Goal: Task Accomplishment & Management: Use online tool/utility

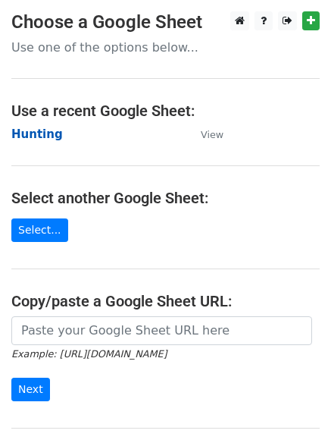
click at [29, 132] on strong "Hunting" at bounding box center [37, 134] width 52 height 14
click at [42, 121] on main "Choose a Google Sheet Use one of the options below... Use a recent Google Sheet…" at bounding box center [165, 246] width 331 height 471
click at [39, 130] on strong "Hunting" at bounding box center [37, 134] width 52 height 14
click at [36, 135] on strong "Hunting" at bounding box center [37, 134] width 52 height 14
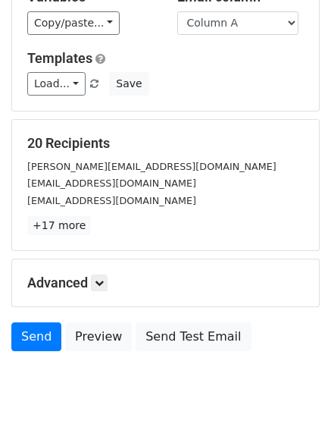
scroll to position [146, 0]
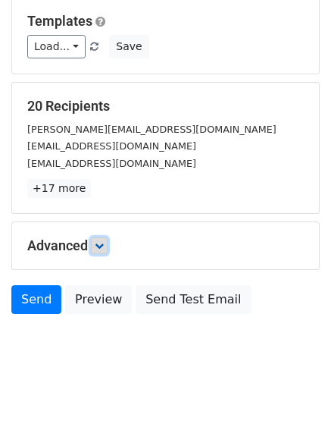
click at [101, 243] on icon at bounding box center [99, 245] width 9 height 9
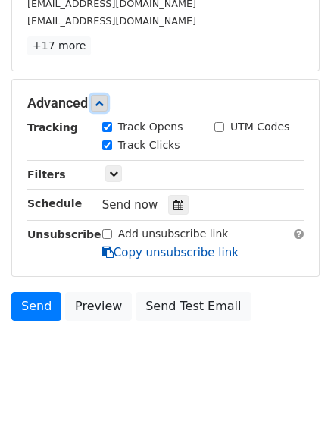
scroll to position [290, 0]
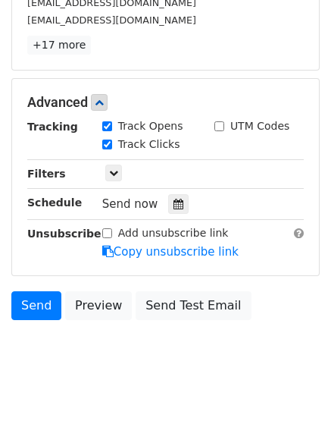
drag, startPoint x: 160, startPoint y: 216, endPoint x: 167, endPoint y: 209, distance: 10.2
click at [161, 215] on div "Tracking Track Opens UTM Codes Track Clicks Filters Only include spreadsheet ro…" at bounding box center [165, 189] width 277 height 142
click at [174, 208] on icon at bounding box center [179, 204] width 10 height 11
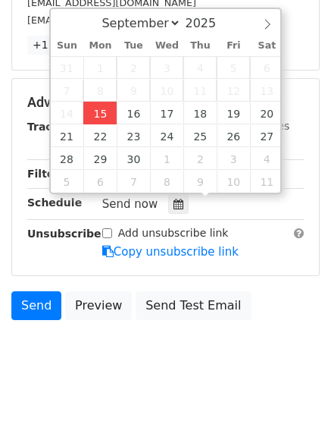
type input "2025-09-15 12:00"
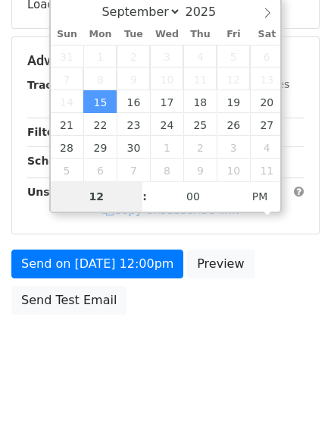
type input "4"
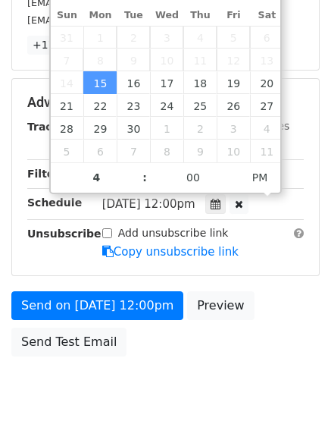
type input "2025-09-15 16:00"
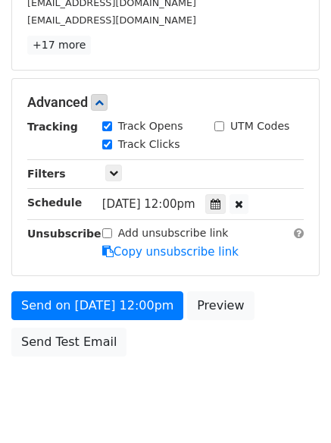
click at [143, 374] on body "New Campaign Daily emails left: 50 Google Sheet: Hunting Variables Copy/paste..…" at bounding box center [165, 73] width 331 height 703
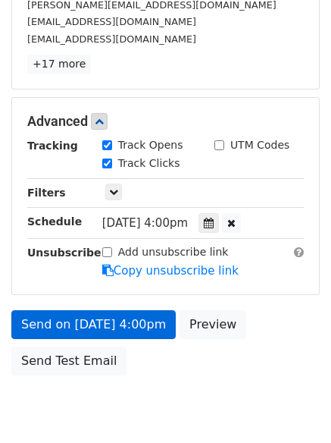
scroll to position [290, 0]
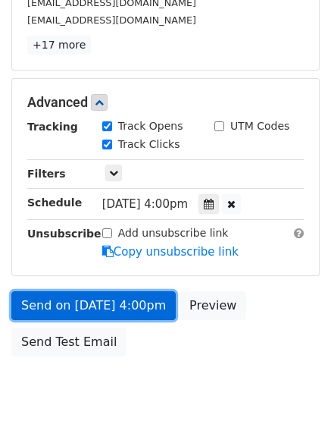
click at [97, 305] on link "Send on Sep 15 at 4:00pm" at bounding box center [93, 305] width 164 height 29
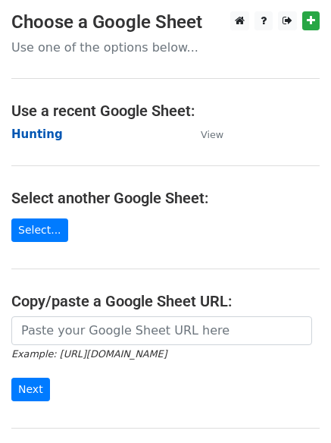
click at [19, 138] on strong "Hunting" at bounding box center [37, 134] width 52 height 14
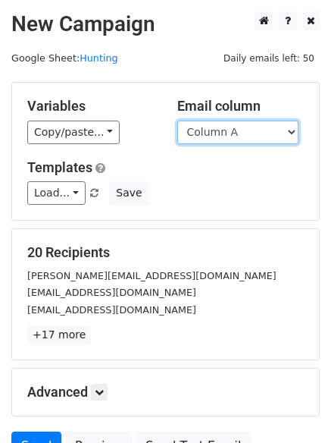
click at [241, 128] on select "Column A Column B Column C Column D Column E Column F" at bounding box center [237, 132] width 121 height 23
select select "Column B"
click at [177, 121] on select "Column A Column B Column C Column D Column E Column F" at bounding box center [237, 132] width 121 height 23
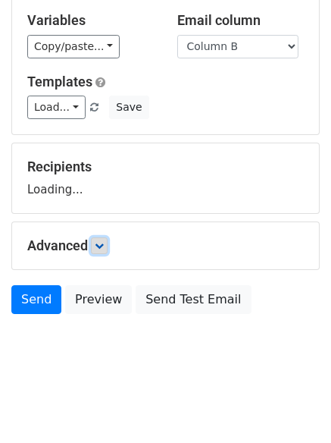
click at [104, 253] on link at bounding box center [99, 245] width 17 height 17
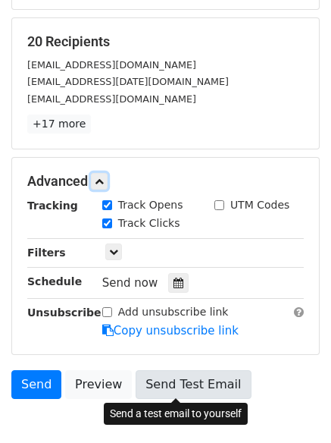
scroll to position [293, 0]
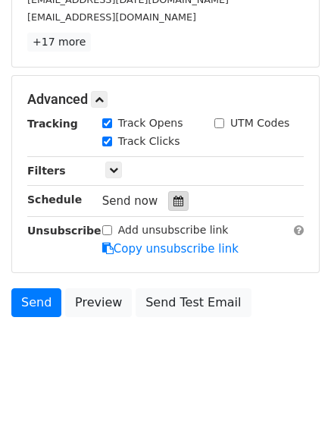
click at [174, 204] on icon at bounding box center [179, 201] width 10 height 11
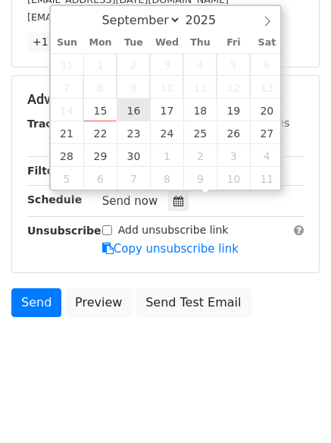
type input "2025-09-16 12:00"
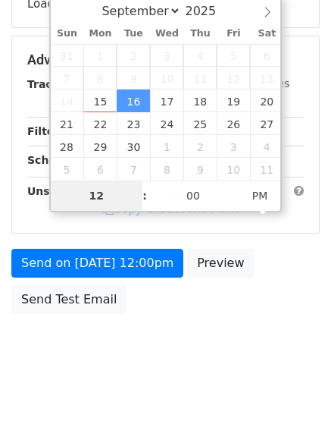
scroll to position [271, 0]
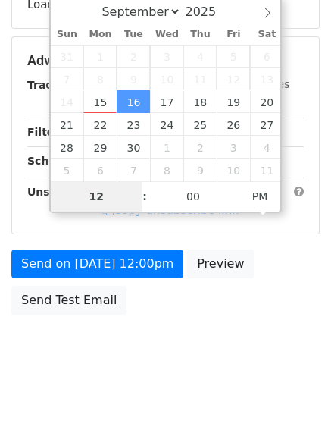
type input "5"
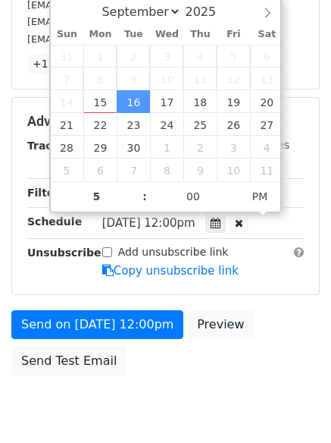
type input "2025-09-16 17:00"
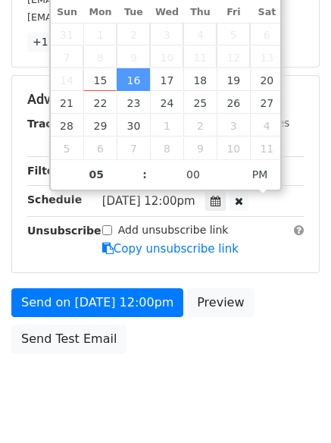
click at [138, 398] on body "New Campaign Daily emails left: 50 Google Sheet: Hunting Variables Copy/paste..…" at bounding box center [165, 70] width 331 height 703
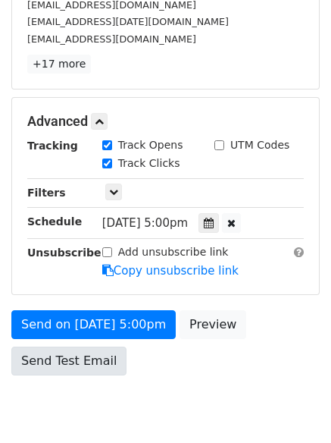
scroll to position [293, 0]
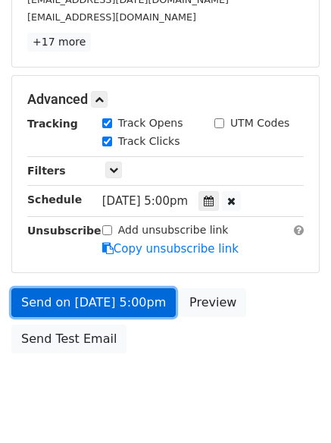
click at [95, 302] on link "Send on Sep 16 at 5:00pm" at bounding box center [93, 302] width 164 height 29
click at [99, 304] on link "Send on Sep 16 at 5:00pm" at bounding box center [93, 302] width 164 height 29
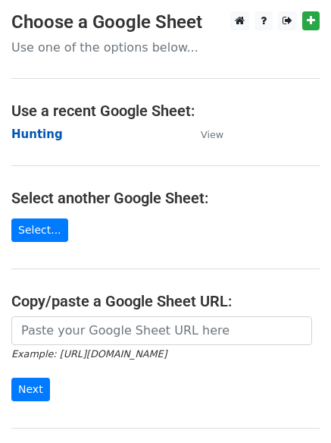
click at [36, 137] on strong "Hunting" at bounding box center [37, 134] width 52 height 14
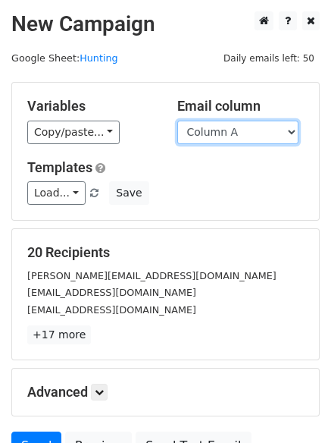
click at [229, 139] on select "Column A Column B Column C Column D Column E Column F" at bounding box center [237, 132] width 121 height 23
select select "Column C"
click at [177, 121] on select "Column A Column B Column C Column D Column E Column F" at bounding box center [237, 132] width 121 height 23
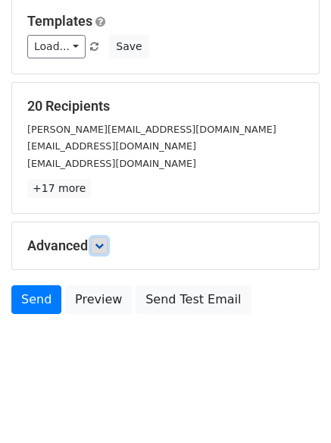
click at [104, 245] on icon at bounding box center [99, 245] width 9 height 9
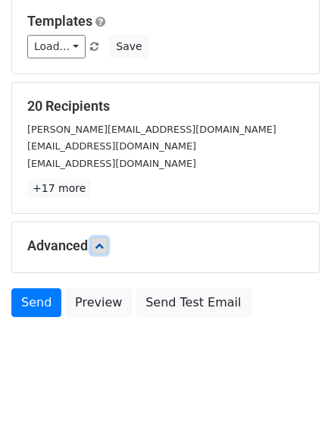
click at [104, 245] on icon at bounding box center [99, 245] width 9 height 9
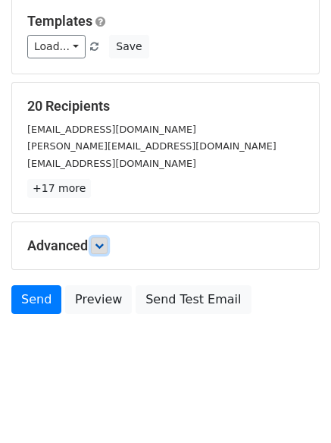
click at [104, 248] on icon at bounding box center [99, 245] width 9 height 9
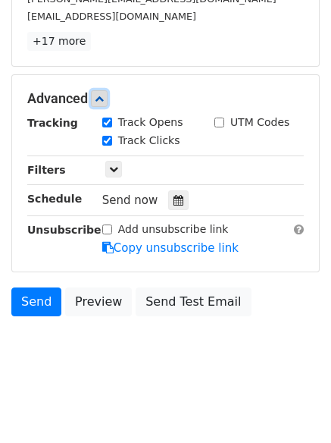
scroll to position [294, 0]
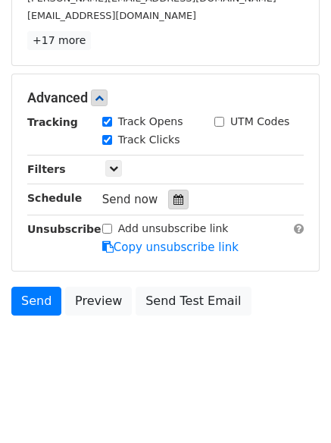
click at [173, 206] on div at bounding box center [178, 199] width 20 height 20
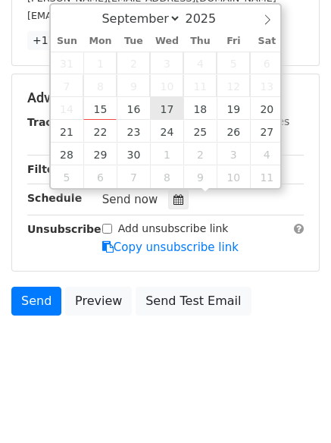
type input "2025-09-17 12:00"
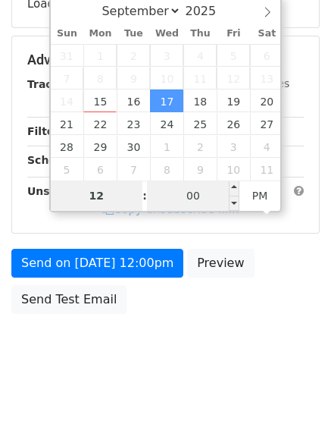
scroll to position [271, 0]
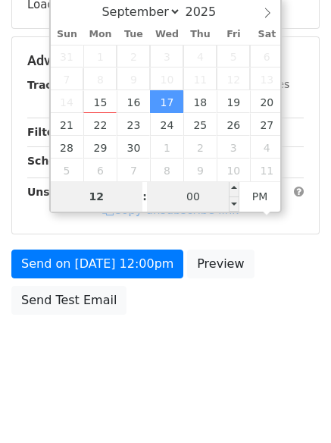
type input "6"
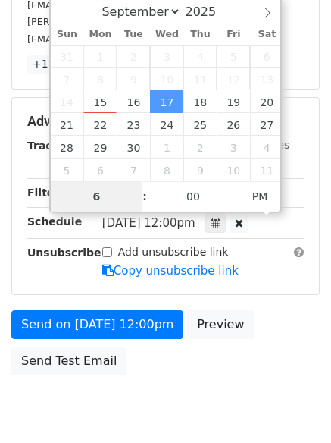
scroll to position [294, 0]
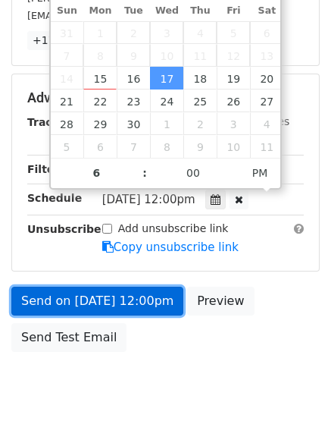
type input "[DATE] 18:00"
click at [97, 297] on link "Send on [DATE] 12:00pm" at bounding box center [97, 300] width 172 height 29
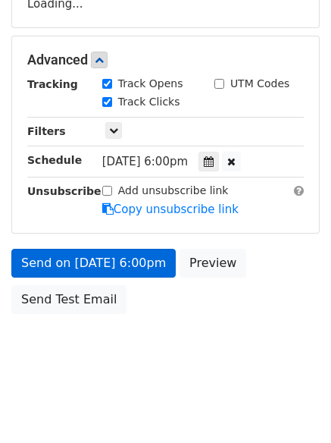
scroll to position [271, 0]
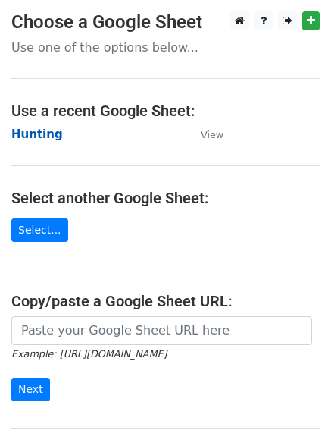
click at [21, 133] on strong "Hunting" at bounding box center [37, 134] width 52 height 14
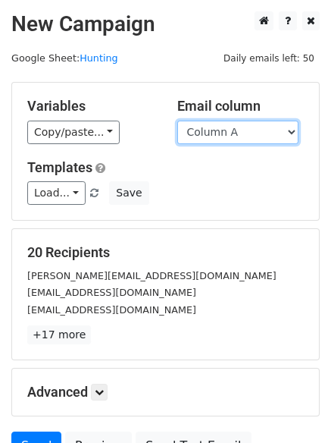
click at [230, 133] on select "Column A Column B Column C Column D Column E Column F" at bounding box center [237, 132] width 121 height 23
click at [224, 144] on div "Variables Copy/paste... {{Column A}} {{Column B}} {{Column C}} {{Column D}} {{C…" at bounding box center [165, 151] width 307 height 137
click at [223, 129] on select "Column A Column B Column C Column D Column E Column F" at bounding box center [237, 132] width 121 height 23
select select "Column C"
click at [177, 121] on select "Column A Column B Column C Column D Column E Column F" at bounding box center [237, 132] width 121 height 23
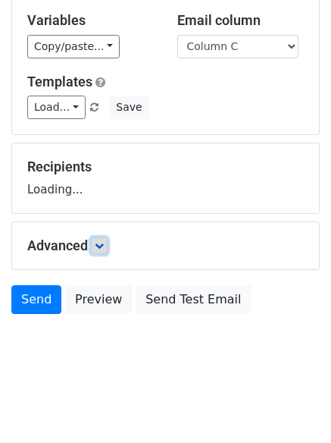
click at [104, 249] on icon at bounding box center [99, 245] width 9 height 9
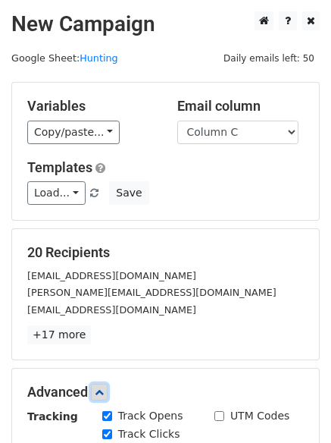
scroll to position [295, 0]
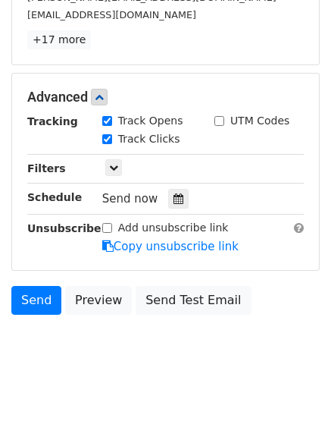
click at [182, 186] on div "Tracking Track Opens UTM Codes Track Clicks Filters Only include spreadsheet ro…" at bounding box center [165, 184] width 277 height 142
click at [174, 197] on icon at bounding box center [179, 198] width 10 height 11
click at [177, 191] on div at bounding box center [178, 199] width 20 height 20
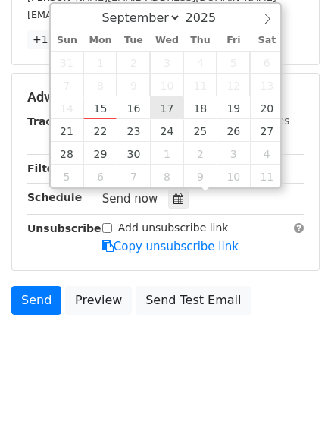
type input "2025-09-17 12:00"
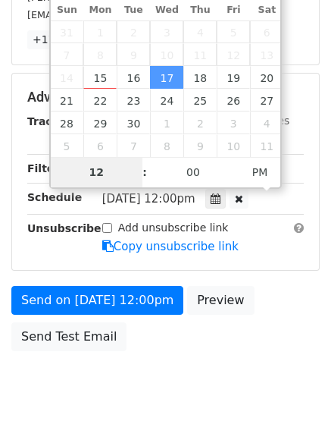
scroll to position [271, 0]
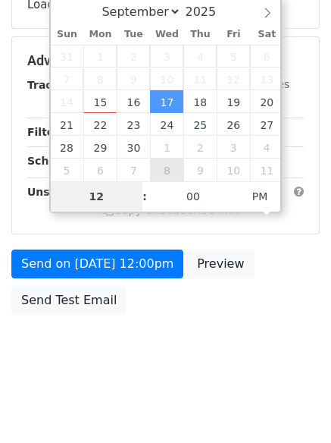
type input "6"
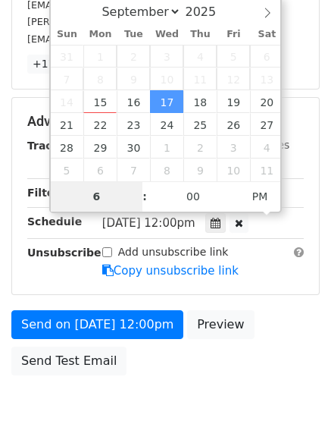
scroll to position [295, 0]
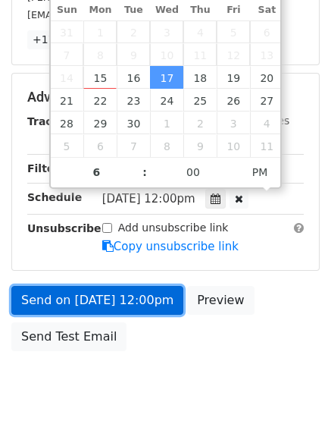
type input "2025-09-17 18:00"
click at [101, 301] on link "Send on Sep 17 at 12:00pm" at bounding box center [97, 300] width 172 height 29
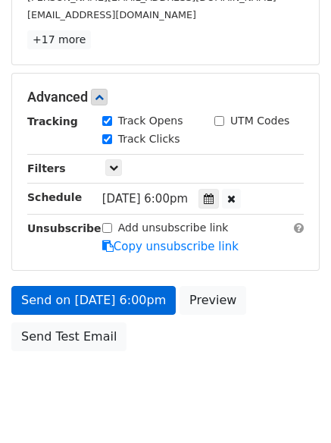
scroll to position [271, 0]
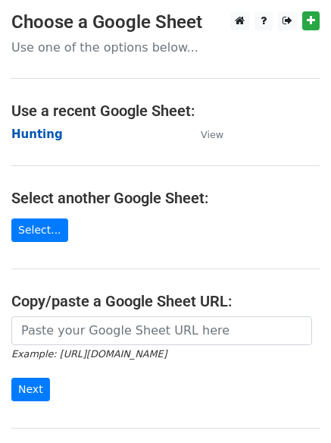
click at [29, 127] on strong "Hunting" at bounding box center [37, 134] width 52 height 14
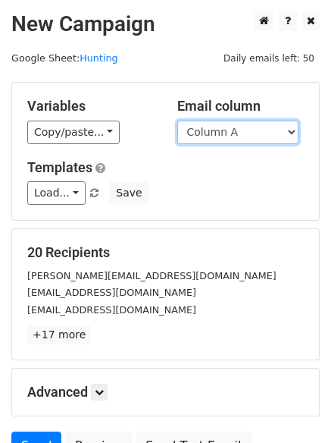
click at [208, 137] on select "Column A Column B Column C Column D Column E Column F" at bounding box center [237, 132] width 121 height 23
select select "Column D"
click at [177, 121] on select "Column A Column B Column C Column D Column E Column F" at bounding box center [237, 132] width 121 height 23
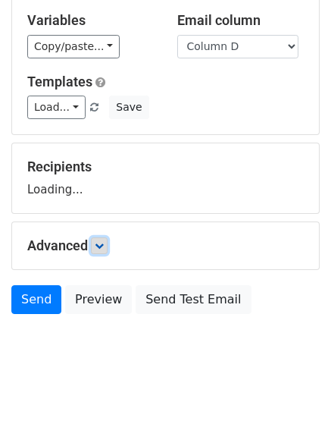
click at [104, 246] on icon at bounding box center [99, 245] width 9 height 9
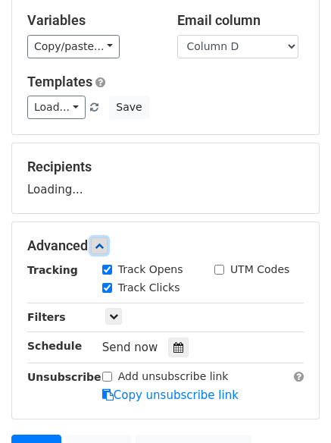
scroll to position [234, 0]
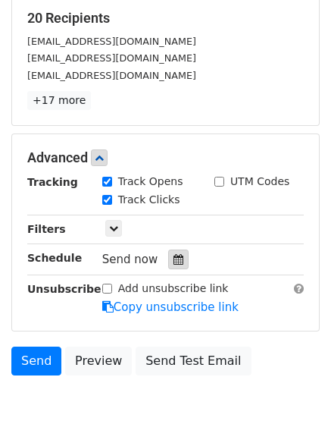
click at [174, 255] on icon at bounding box center [179, 259] width 10 height 11
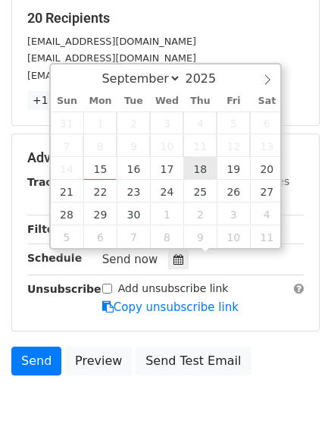
type input "2025-09-18 12:00"
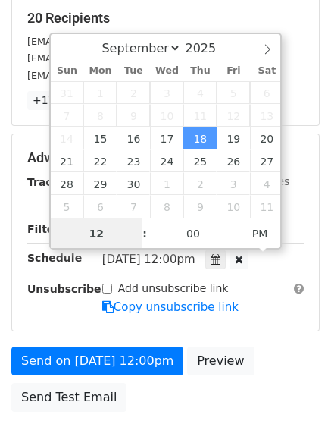
scroll to position [1, 0]
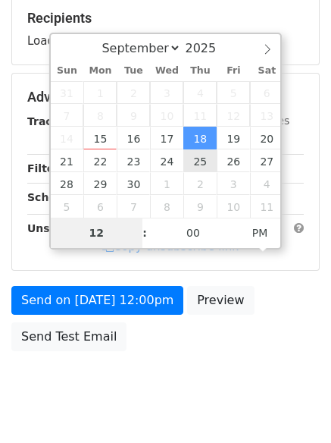
type input "7"
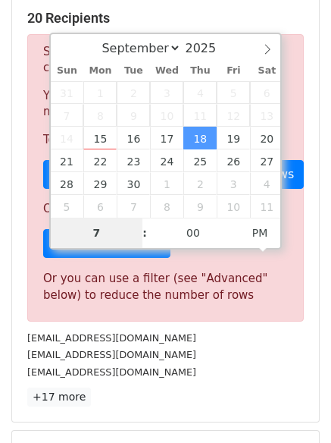
scroll to position [628, 0]
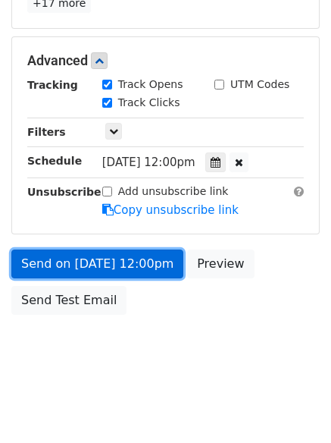
type input "2025-09-18 19:00"
click at [103, 264] on link "Send on Sep 18 at 12:00pm" at bounding box center [97, 263] width 172 height 29
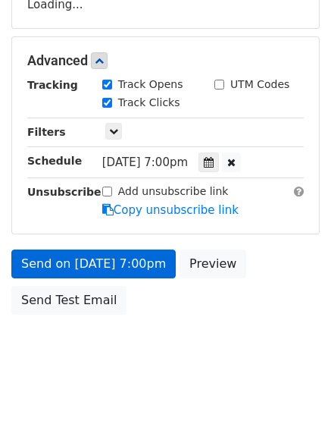
scroll to position [331, 0]
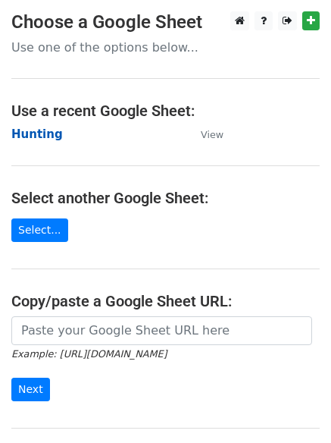
click at [44, 134] on strong "Hunting" at bounding box center [37, 134] width 52 height 14
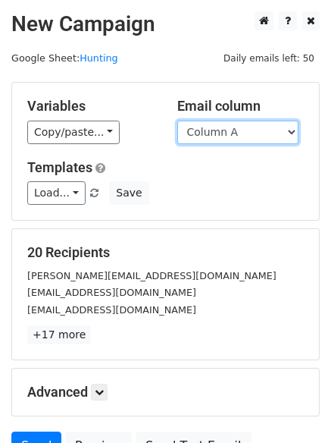
click at [210, 131] on select "Column A Column B Column C Column D Column E Column F" at bounding box center [237, 132] width 121 height 23
select select "Column E"
click at [177, 121] on select "Column A Column B Column C Column D Column E Column F" at bounding box center [237, 132] width 121 height 23
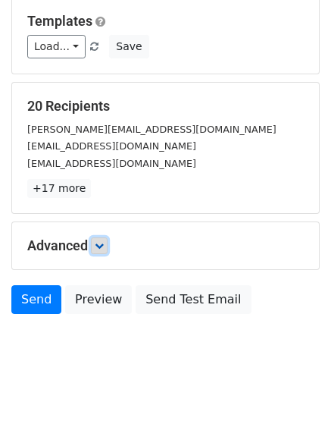
click at [103, 246] on icon at bounding box center [99, 245] width 9 height 9
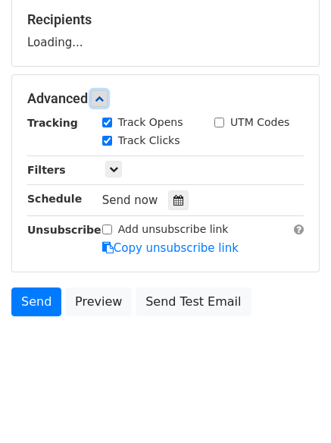
scroll to position [234, 0]
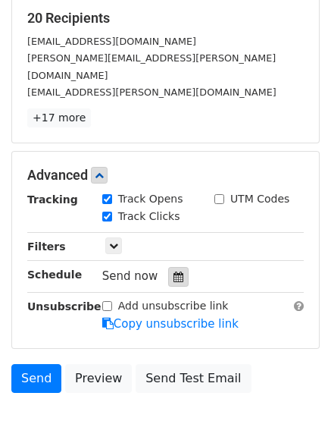
click at [174, 271] on icon at bounding box center [179, 276] width 10 height 11
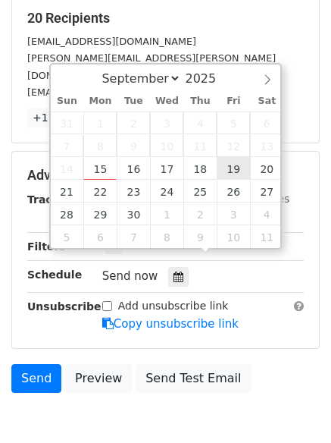
type input "[DATE] 12:00"
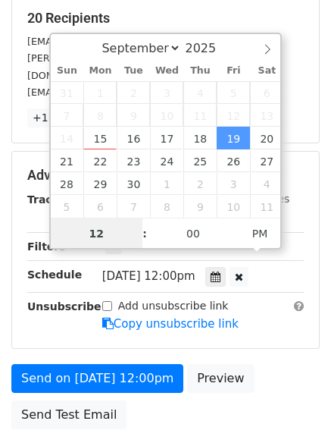
scroll to position [1, 0]
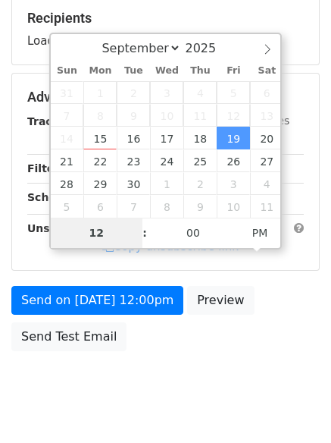
type input "8"
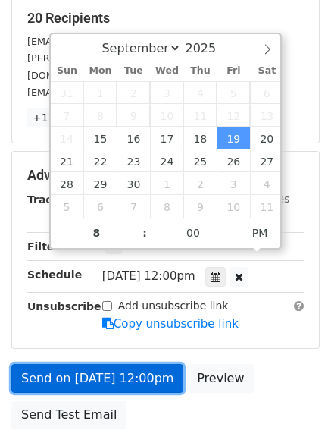
type input "[DATE] 20:00"
click at [124, 364] on link "Send on [DATE] 12:00pm" at bounding box center [97, 378] width 172 height 29
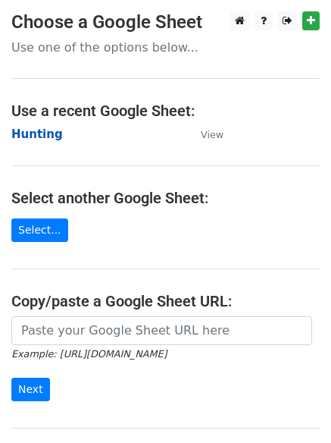
click at [35, 127] on strong "Hunting" at bounding box center [37, 134] width 52 height 14
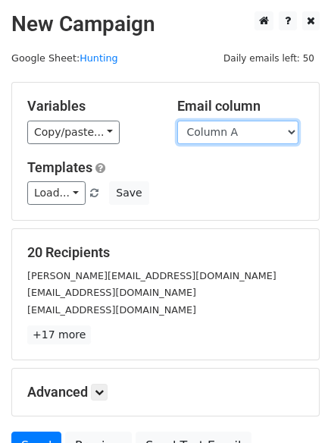
click at [242, 137] on select "Column A Column B Column C Column D Column E Column F" at bounding box center [237, 132] width 121 height 23
select select "Column F"
click at [177, 121] on select "Column A Column B Column C Column D Column E Column F" at bounding box center [237, 132] width 121 height 23
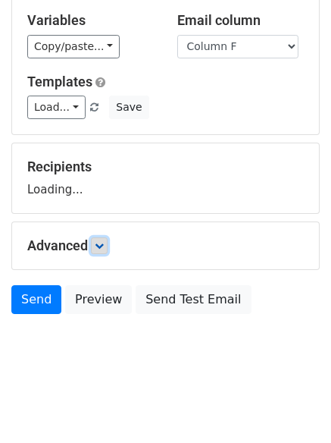
click at [104, 246] on icon at bounding box center [99, 245] width 9 height 9
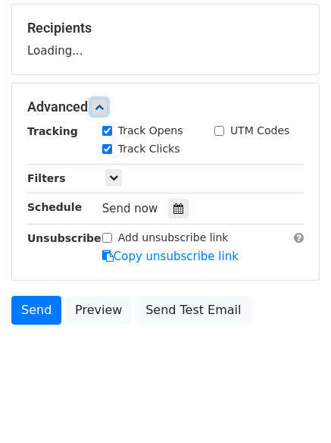
scroll to position [228, 0]
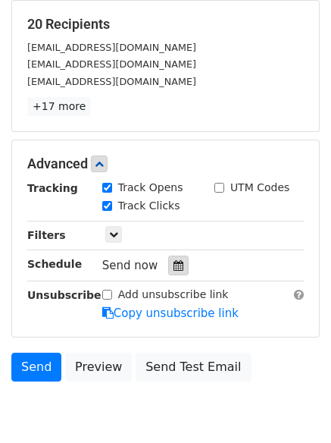
click at [174, 264] on icon at bounding box center [179, 265] width 10 height 11
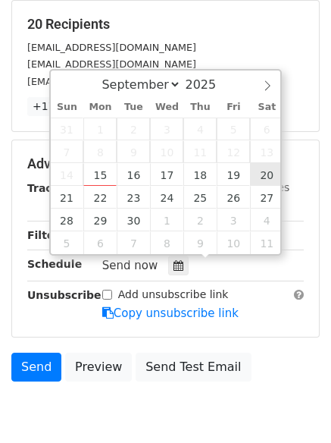
type input "2025-09-20 12:00"
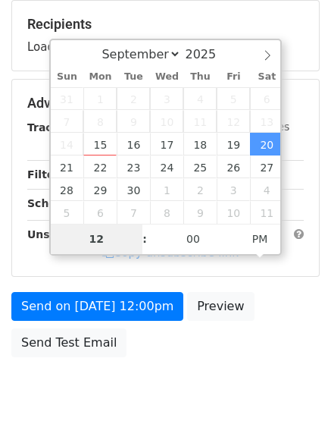
type input "9"
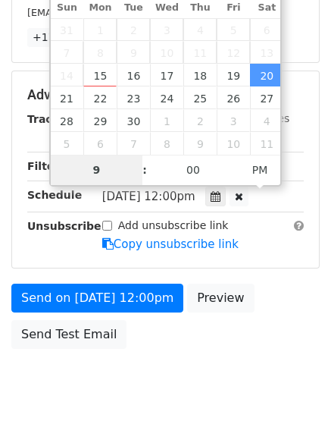
scroll to position [331, 0]
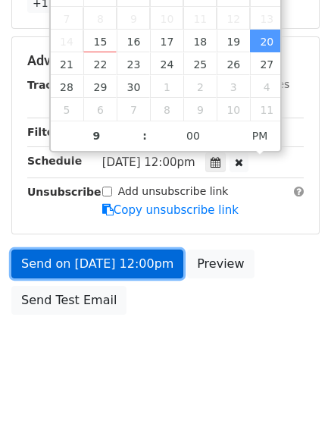
type input "2025-09-20 21:00"
click at [115, 263] on link "Send on Sep 20 at 12:00pm" at bounding box center [97, 263] width 172 height 29
